Goal: Navigation & Orientation: Find specific page/section

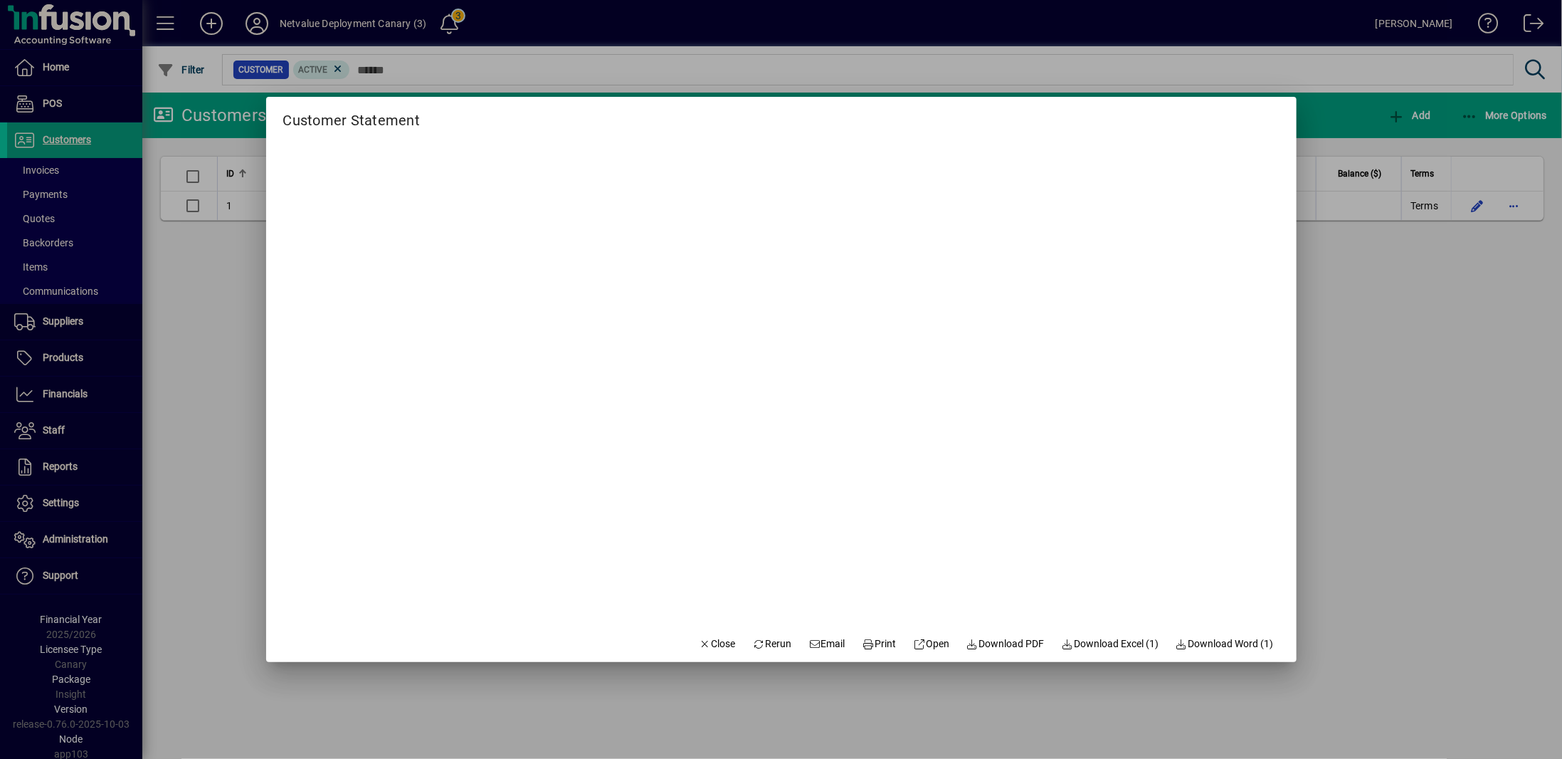
click at [254, 14] on div at bounding box center [781, 379] width 1562 height 759
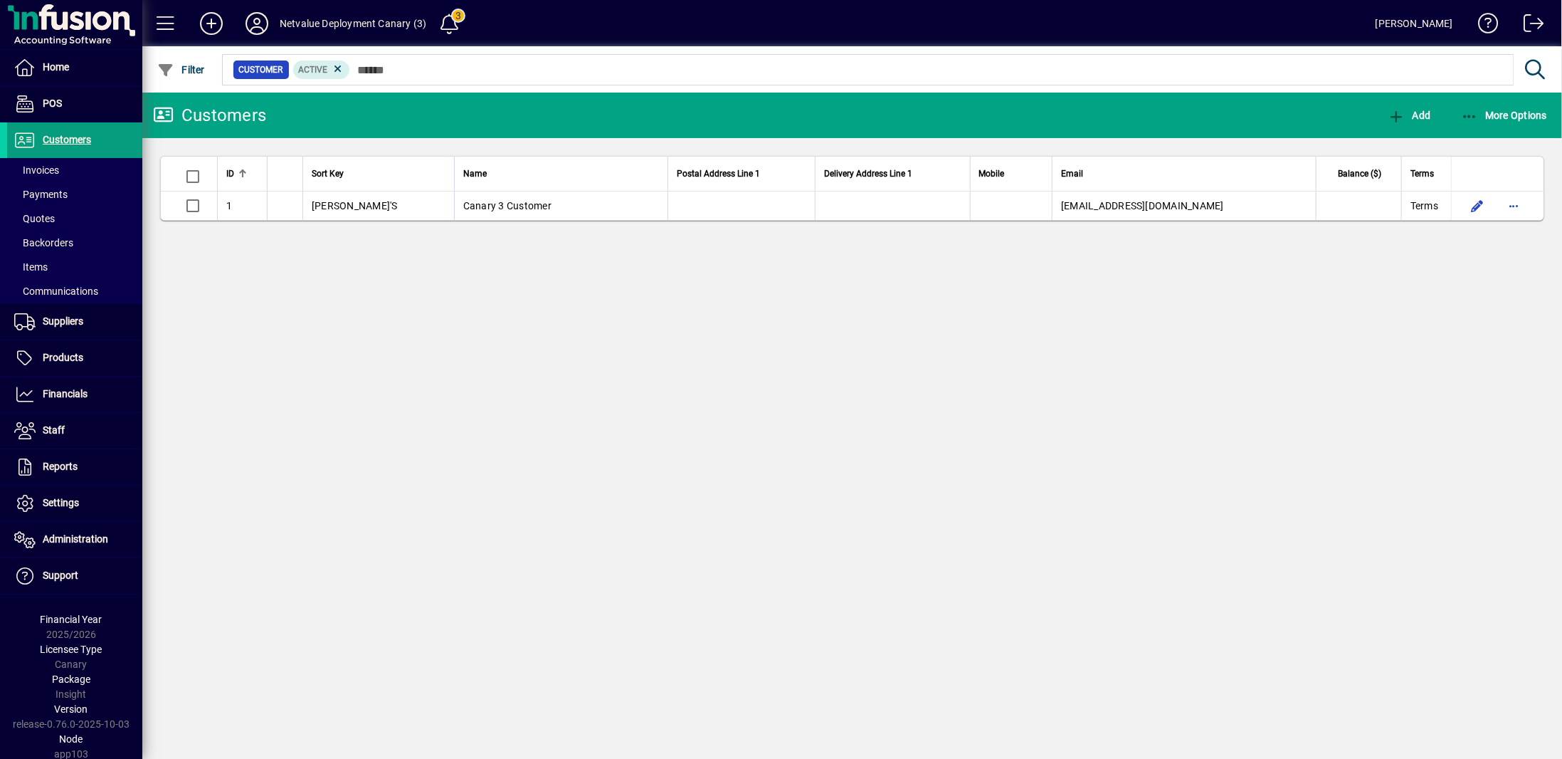
click at [253, 23] on button at bounding box center [257, 24] width 46 height 26
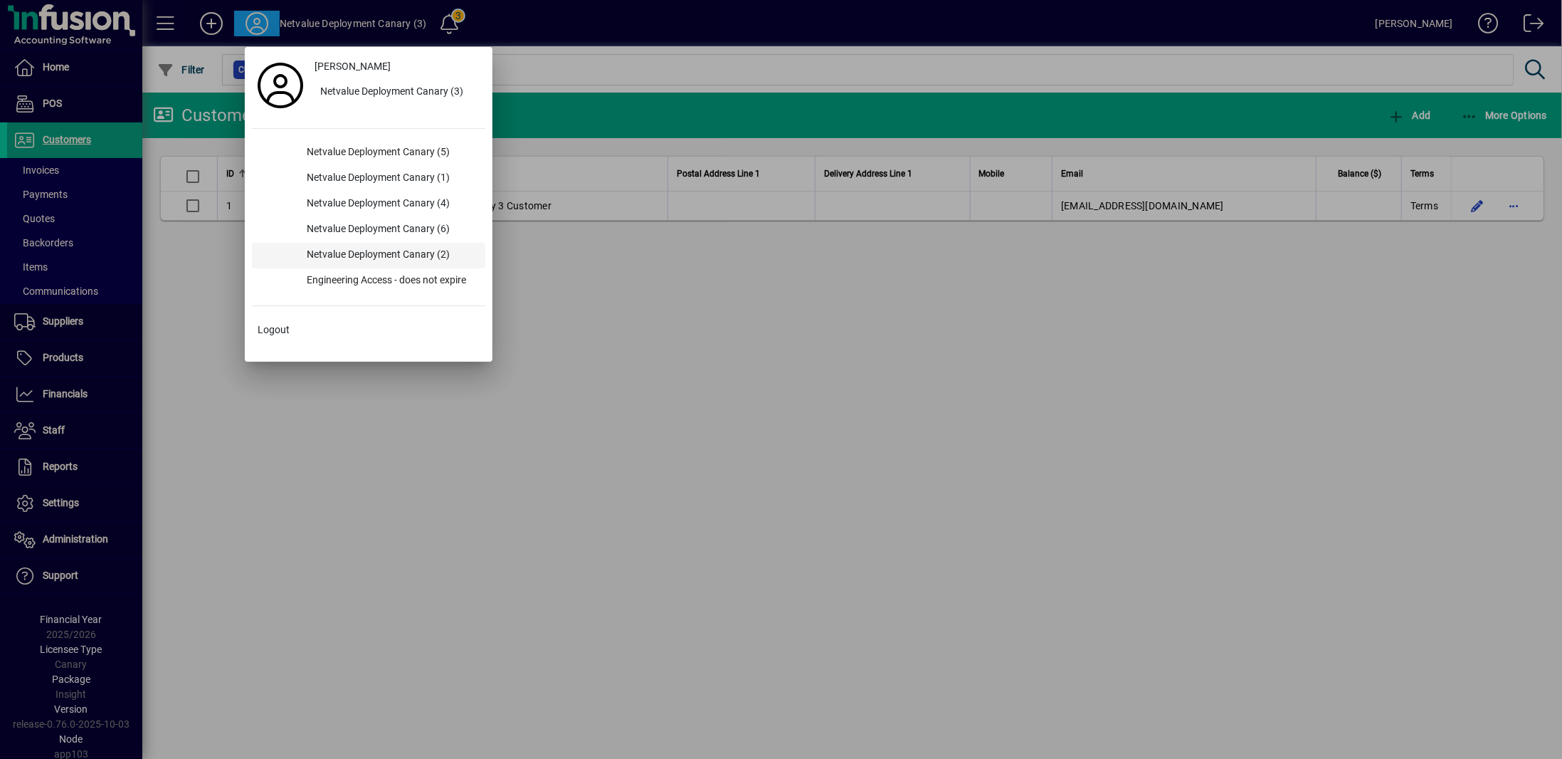
click at [356, 252] on div "Netvalue Deployment Canary (2)" at bounding box center [390, 256] width 190 height 26
